Goal: Check status: Check status

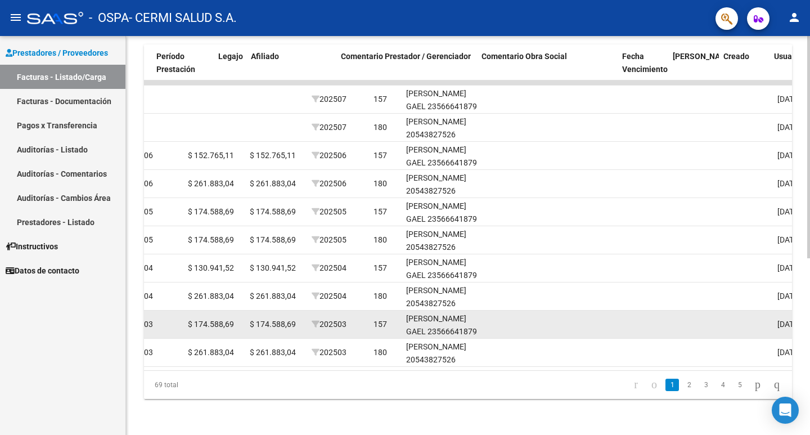
scroll to position [0, 1483]
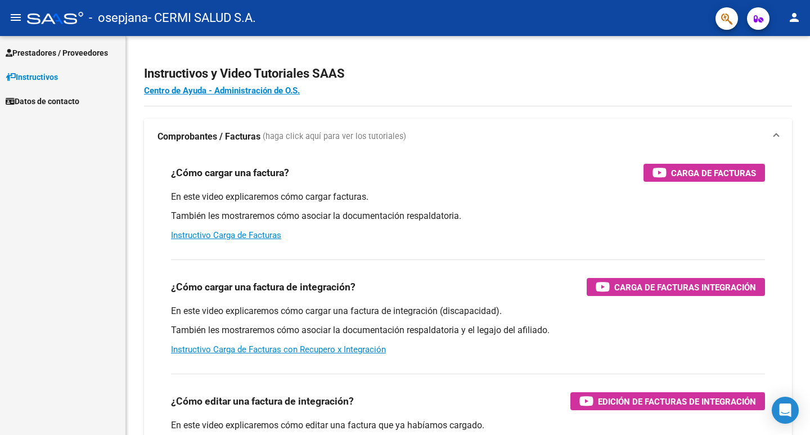
click at [96, 53] on span "Prestadores / Proveedores" at bounding box center [57, 53] width 102 height 12
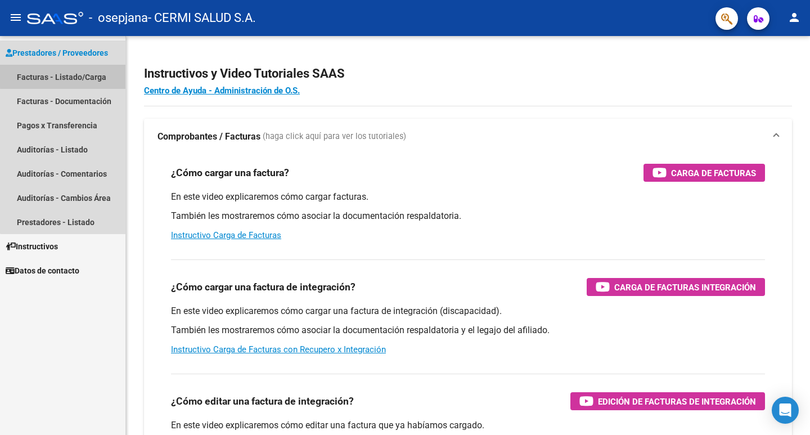
click at [89, 74] on link "Facturas - Listado/Carga" at bounding box center [62, 77] width 125 height 24
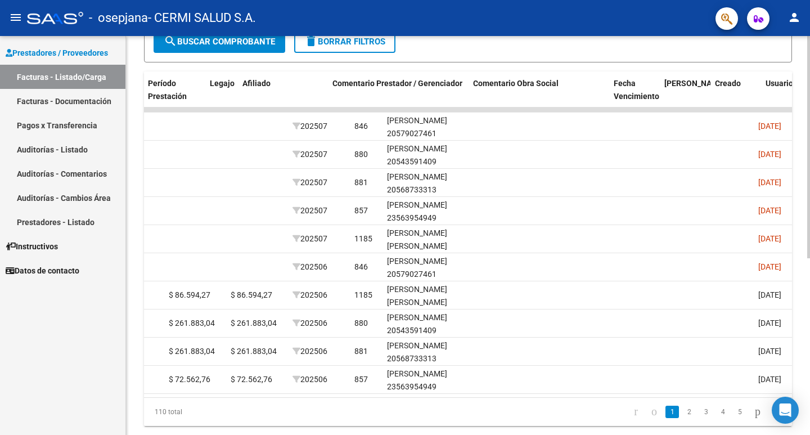
scroll to position [0, 1464]
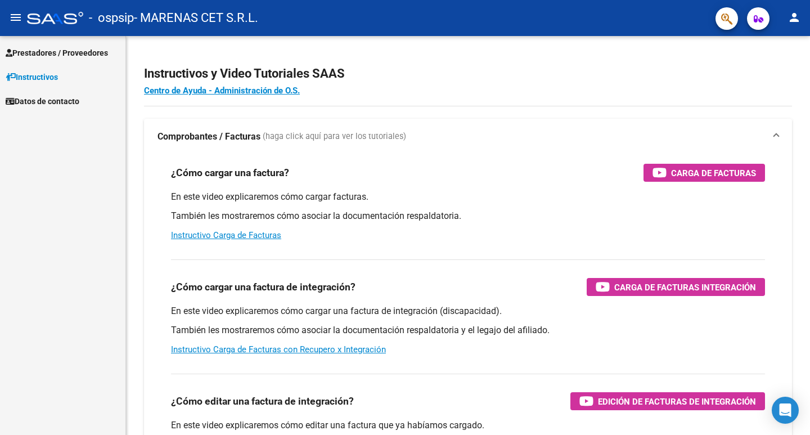
click at [70, 58] on span "Prestadores / Proveedores" at bounding box center [57, 53] width 102 height 12
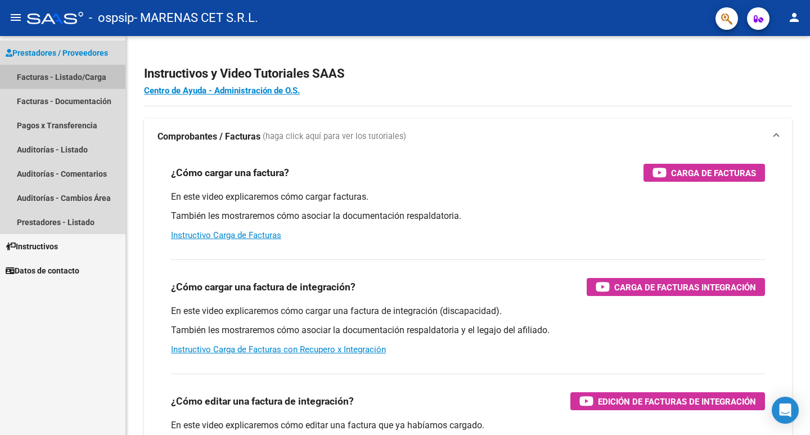
click at [69, 72] on link "Facturas - Listado/Carga" at bounding box center [62, 77] width 125 height 24
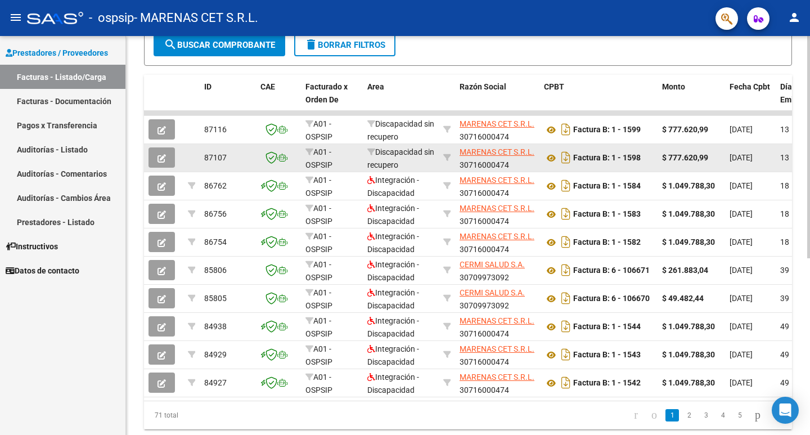
scroll to position [281, 0]
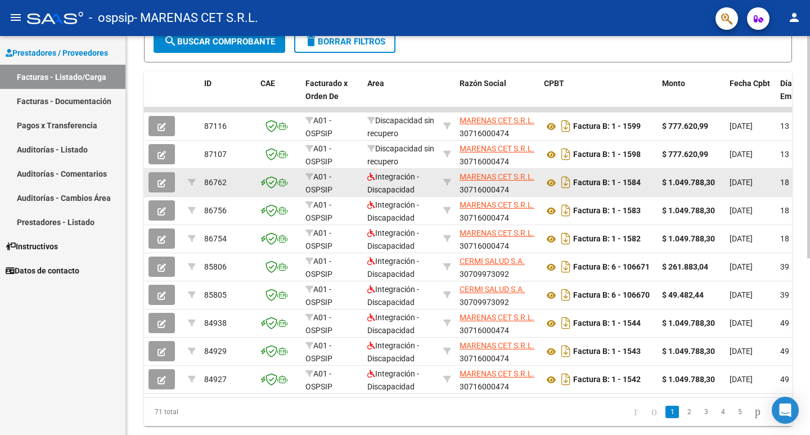
drag, startPoint x: 726, startPoint y: 185, endPoint x: 771, endPoint y: 186, distance: 45.6
click at [771, 186] on datatable-body-cell "[DATE]" at bounding box center [750, 183] width 51 height 28
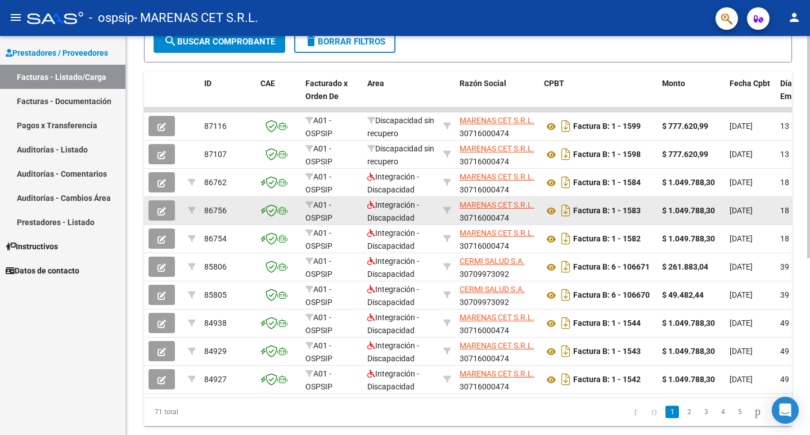
click at [785, 217] on div "18" at bounding box center [801, 210] width 42 height 13
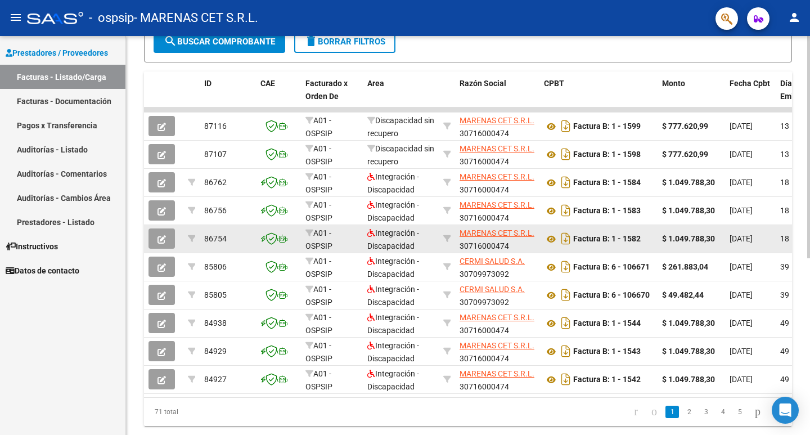
drag, startPoint x: 741, startPoint y: 240, endPoint x: 764, endPoint y: 240, distance: 23.1
click at [753, 240] on span "[DATE]" at bounding box center [741, 238] width 23 height 9
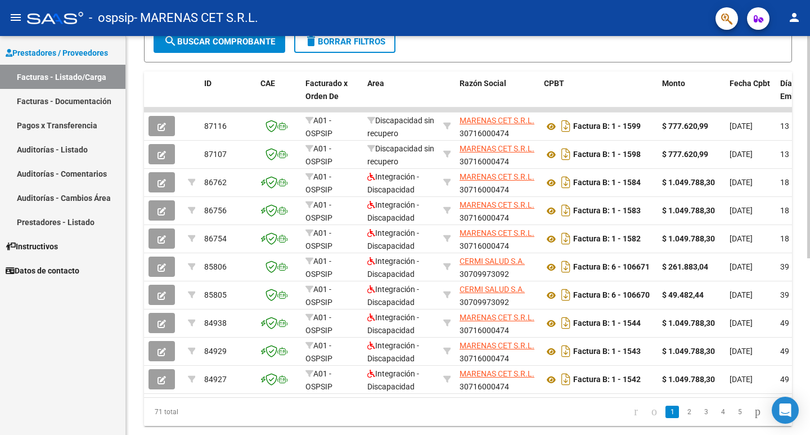
drag, startPoint x: 317, startPoint y: 406, endPoint x: 448, endPoint y: 414, distance: 131.3
click at [448, 414] on div "71 total 1 2 3 4 5" at bounding box center [468, 412] width 648 height 28
drag, startPoint x: 309, startPoint y: 406, endPoint x: 377, endPoint y: 407, distance: 68.1
click at [377, 407] on div "71 total 1 2 3 4 5" at bounding box center [468, 412] width 648 height 28
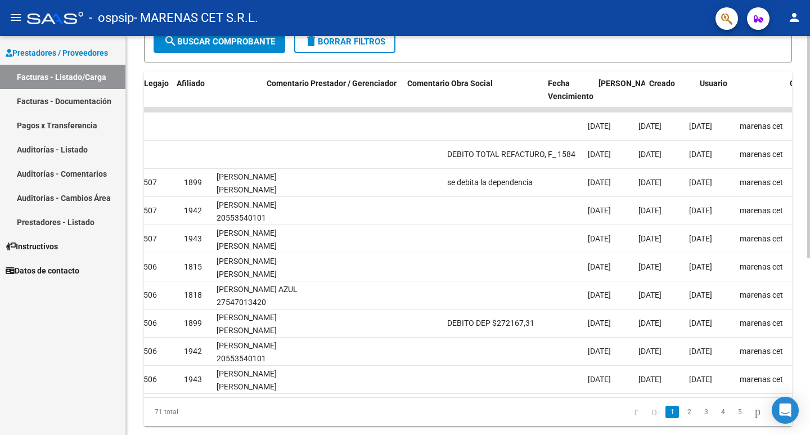
scroll to position [0, 1530]
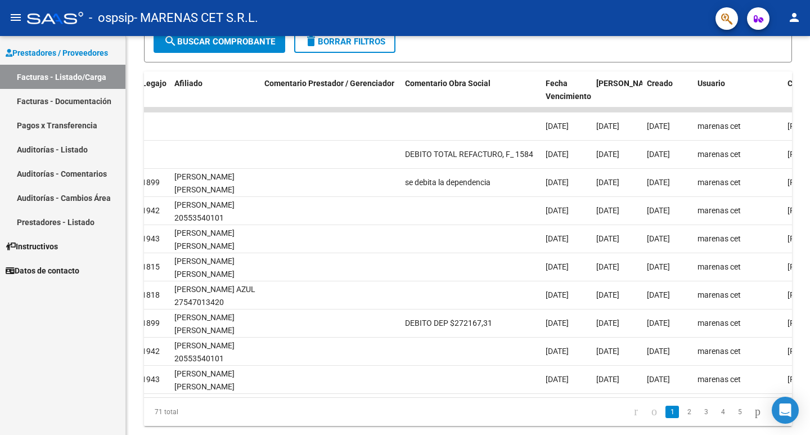
drag, startPoint x: 76, startPoint y: 19, endPoint x: 121, endPoint y: 11, distance: 45.8
click at [75, 19] on div at bounding box center [55, 18] width 56 height 12
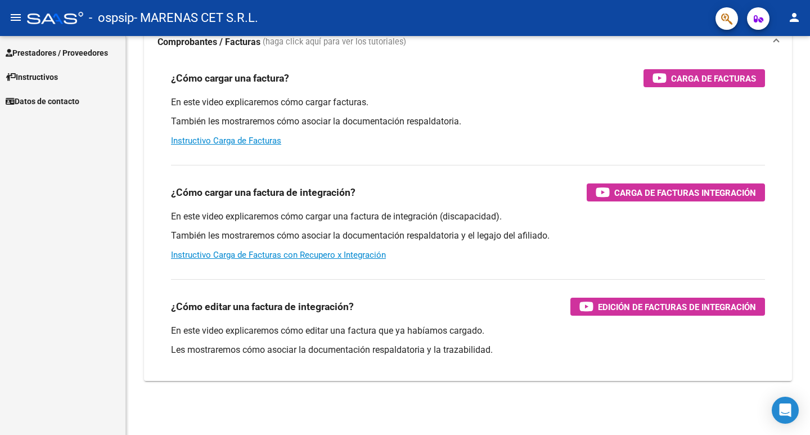
click at [797, 10] on button "person" at bounding box center [794, 18] width 22 height 22
click at [788, 80] on button "exit_to_app Salir" at bounding box center [771, 74] width 69 height 27
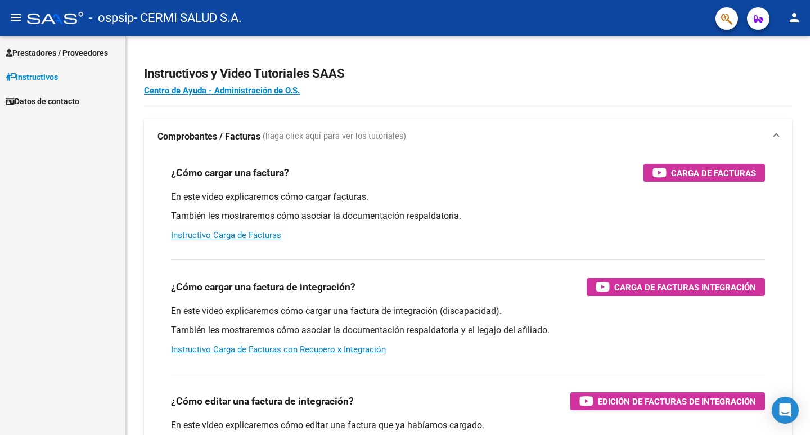
click at [86, 64] on link "Prestadores / Proveedores" at bounding box center [62, 52] width 125 height 24
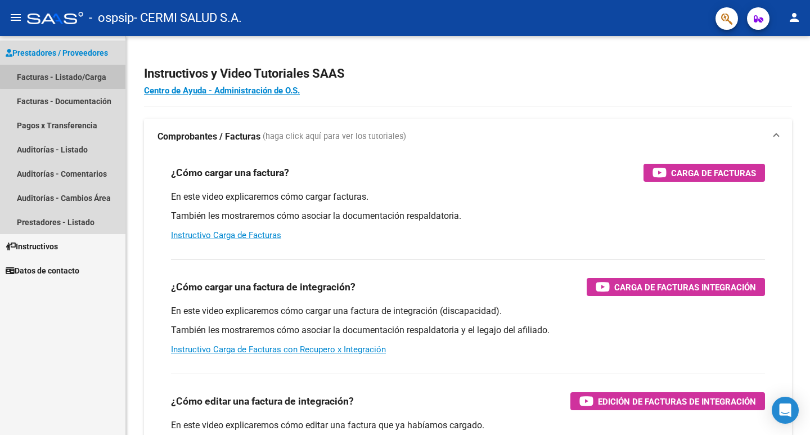
click at [69, 76] on link "Facturas - Listado/Carga" at bounding box center [62, 77] width 125 height 24
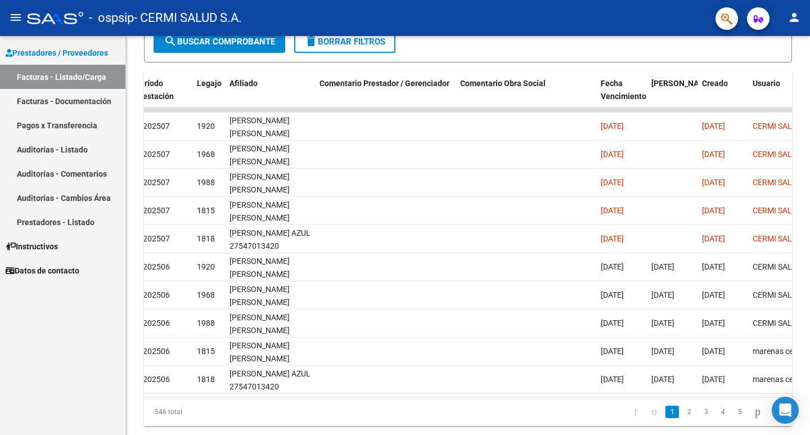
scroll to position [0, 1481]
